Goal: Find specific page/section: Find specific page/section

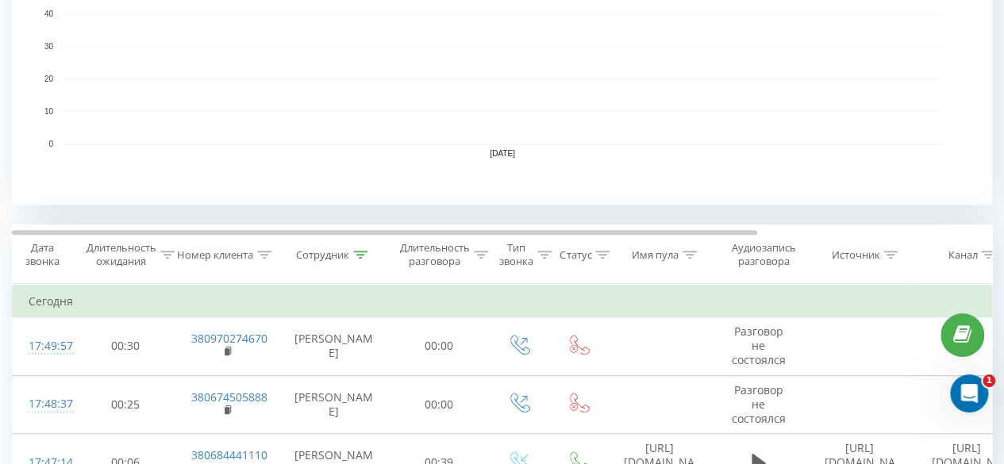
scroll to position [619, 0]
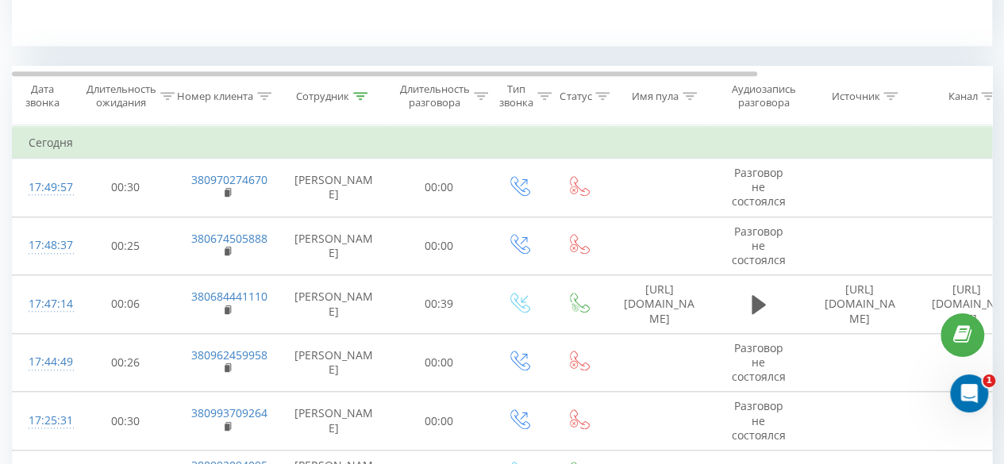
click at [359, 90] on div at bounding box center [360, 96] width 14 height 13
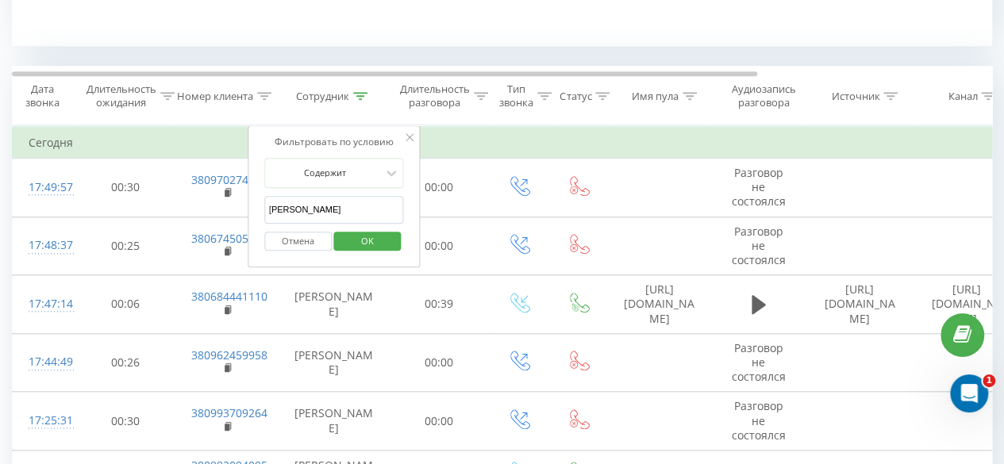
click at [334, 204] on input "пашничук" at bounding box center [334, 210] width 140 height 28
type input "п"
click at [354, 238] on span "OK" at bounding box center [367, 240] width 44 height 25
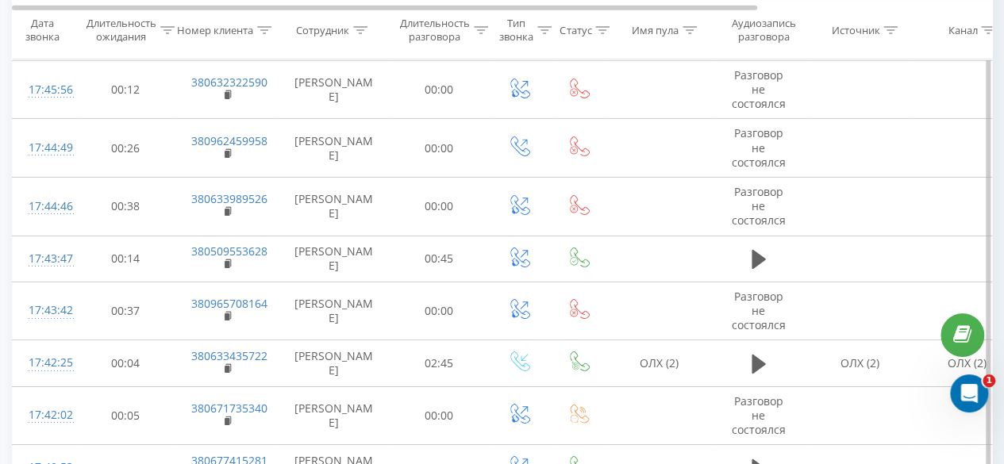
scroll to position [5712, 0]
